Goal: Check status

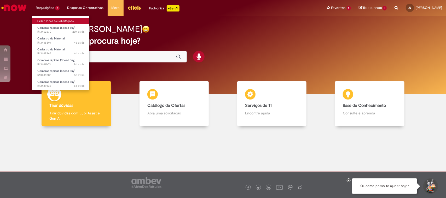
click at [52, 20] on link "Exibir Todas as Solicitações" at bounding box center [60, 21] width 57 height 6
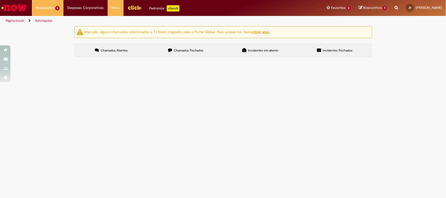
click at [199, 50] on span "Chamados Fechados" at bounding box center [189, 50] width 30 height 4
click at [0, 0] on span "Compras rápidas (Speed Buy)" at bounding box center [0, 0] width 0 height 0
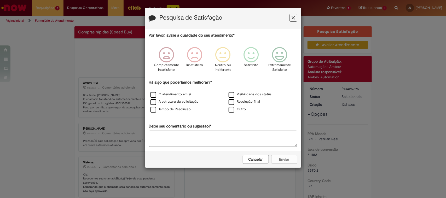
click at [293, 18] on icon "Feedback" at bounding box center [292, 17] width 3 height 5
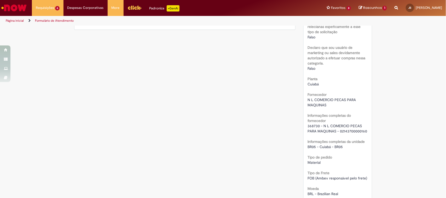
scroll to position [424, 0]
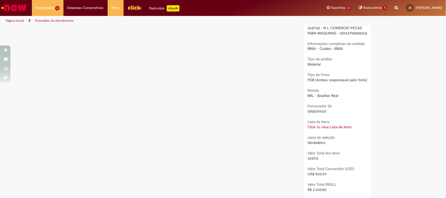
click at [328, 126] on link "Click to view Lista de Itens" at bounding box center [329, 127] width 44 height 5
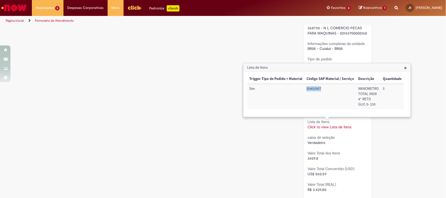
drag, startPoint x: 306, startPoint y: 90, endPoint x: 323, endPoint y: 91, distance: 17.8
click at [323, 91] on td "50402907" at bounding box center [330, 96] width 52 height 25
copy td "50402907"
